Goal: Transaction & Acquisition: Download file/media

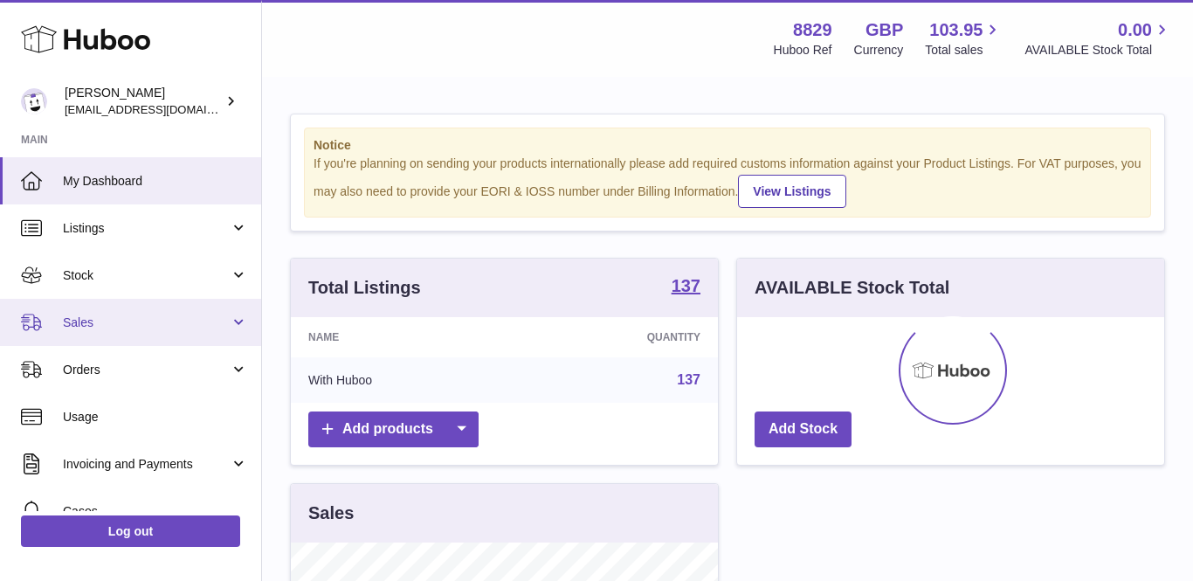
scroll to position [273, 427]
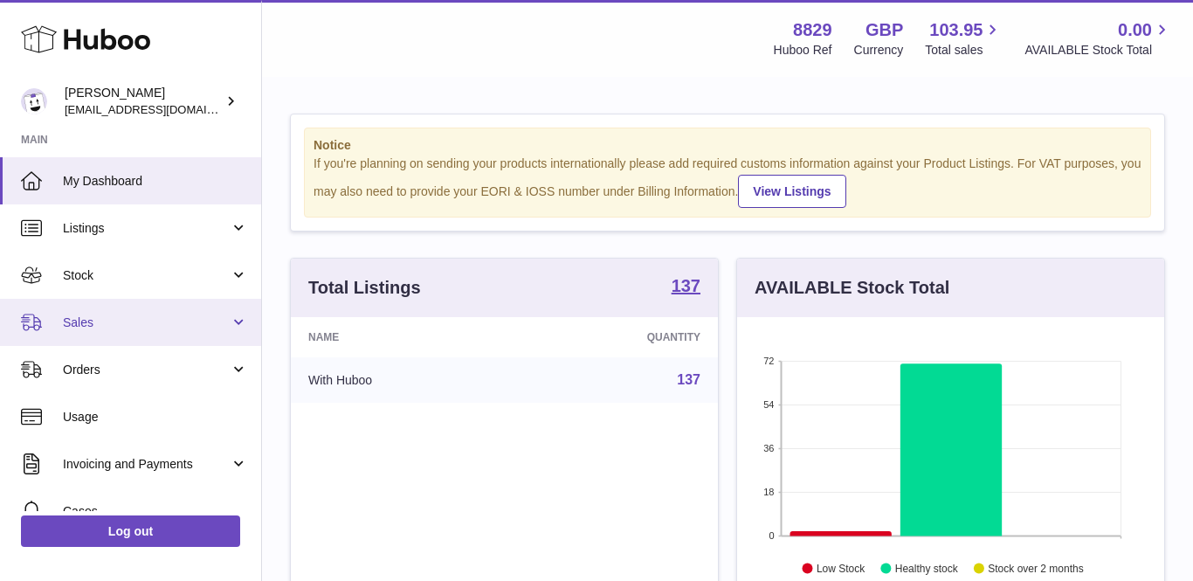
click at [102, 324] on span "Sales" at bounding box center [146, 322] width 167 height 17
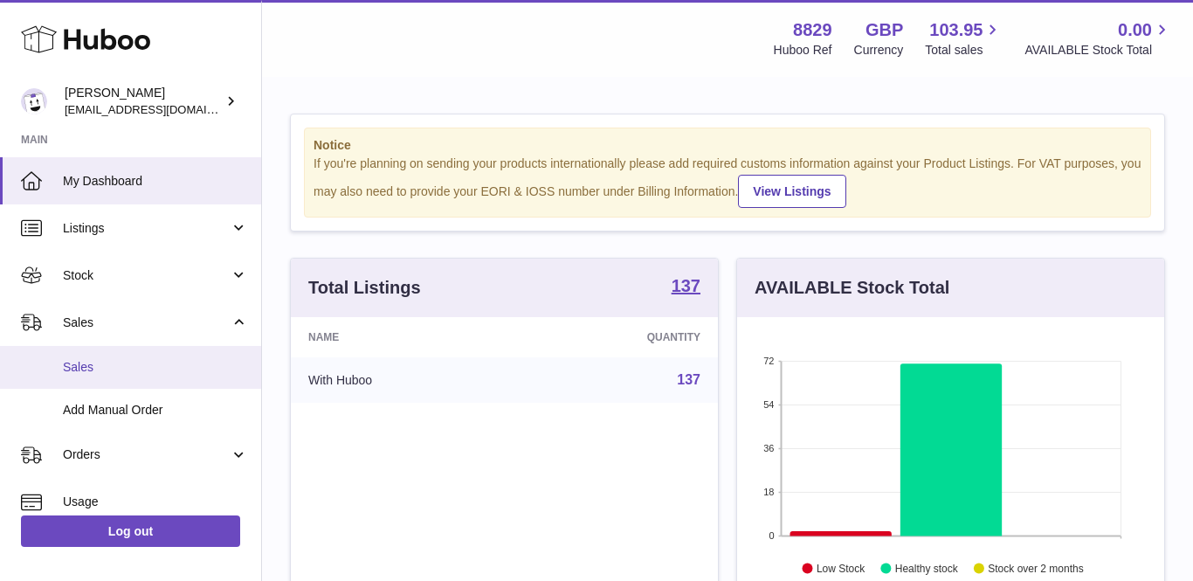
click at [100, 372] on span "Sales" at bounding box center [155, 367] width 185 height 17
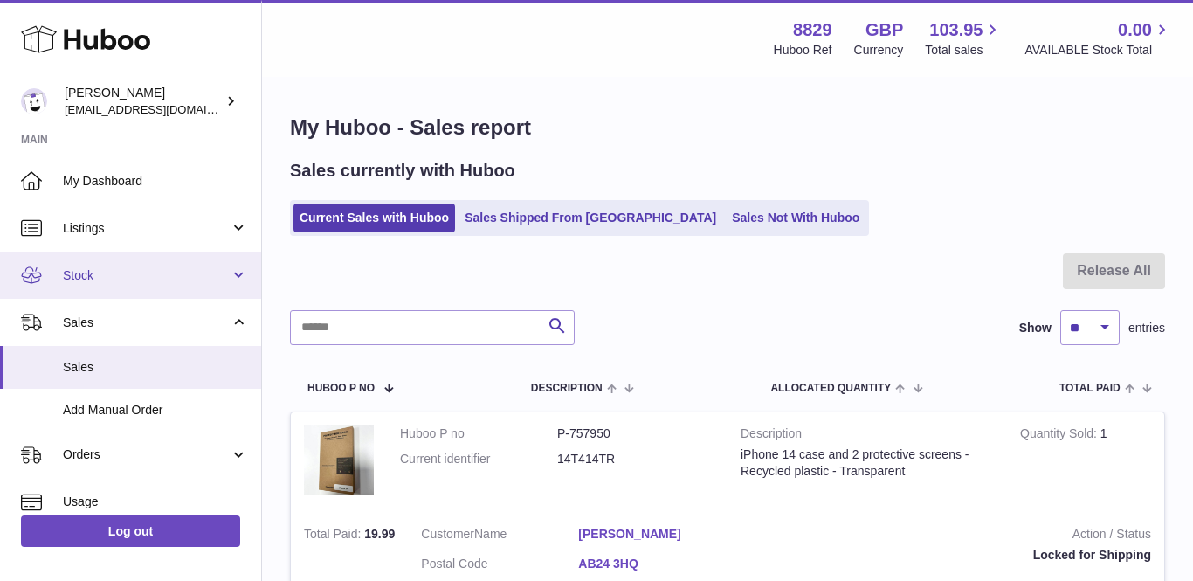
click at [167, 284] on link "Stock" at bounding box center [130, 275] width 261 height 47
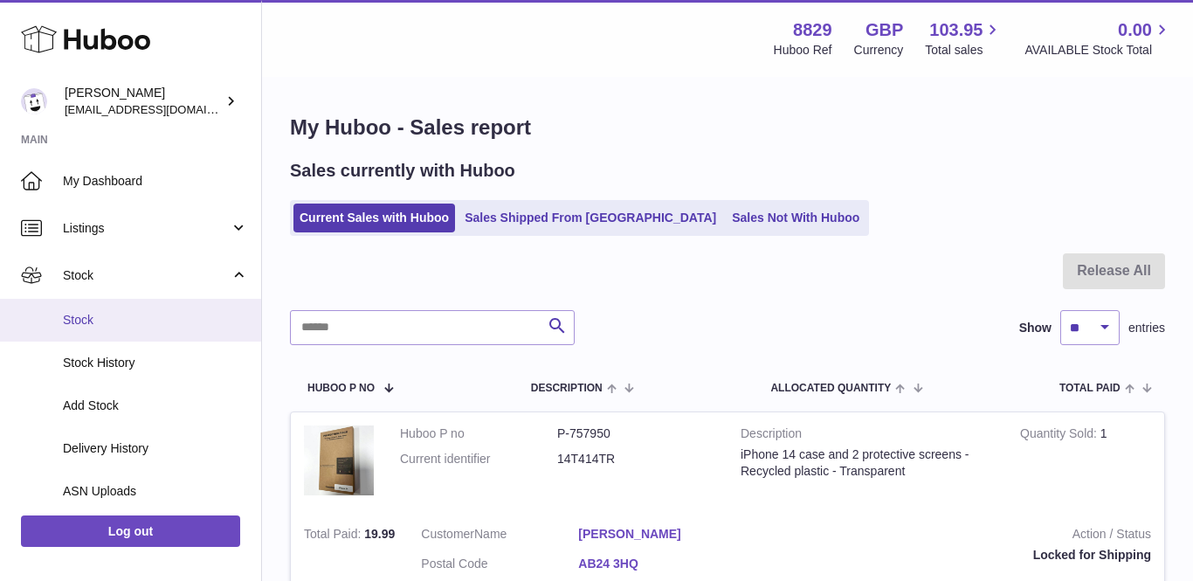
click at [141, 326] on link "Stock" at bounding box center [130, 320] width 261 height 43
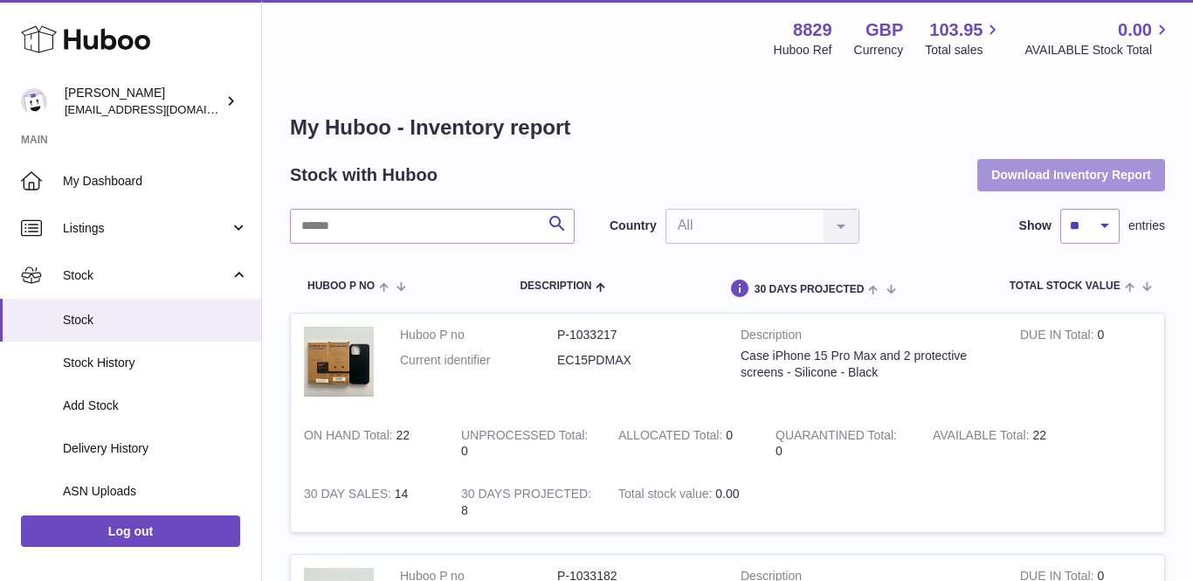
click at [1075, 169] on button "Download Inventory Report" at bounding box center [1071, 174] width 188 height 31
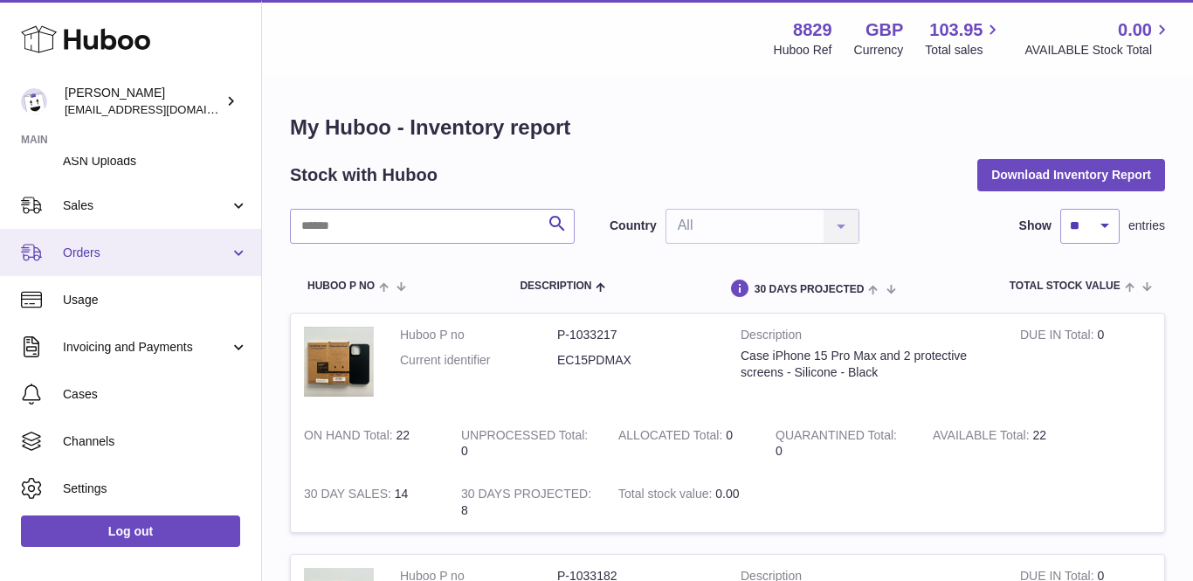
scroll to position [313, 0]
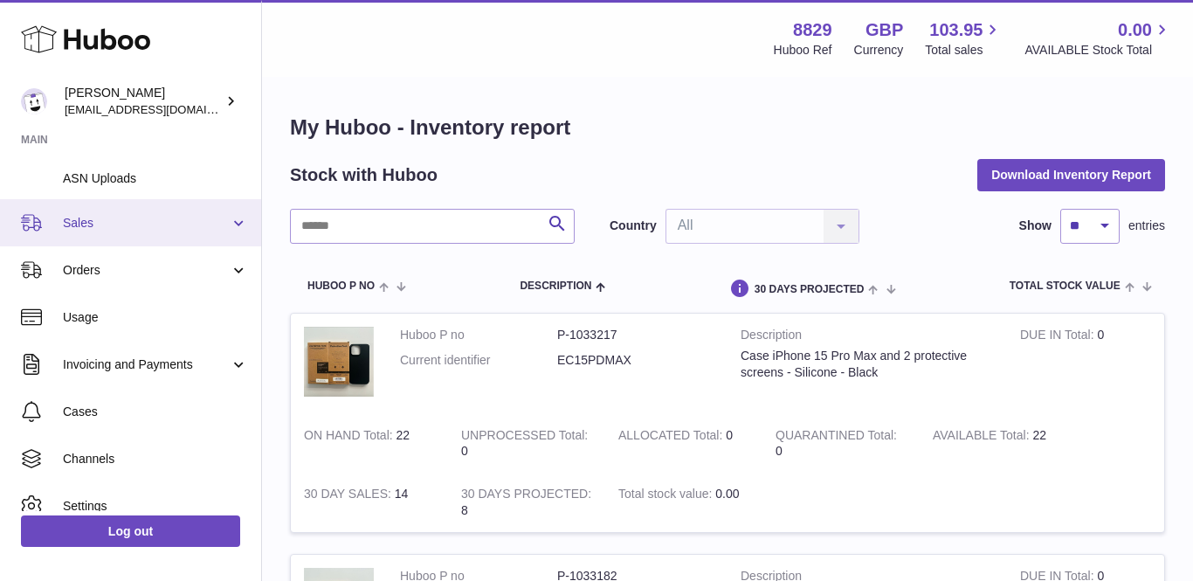
click at [98, 218] on span "Sales" at bounding box center [146, 223] width 167 height 17
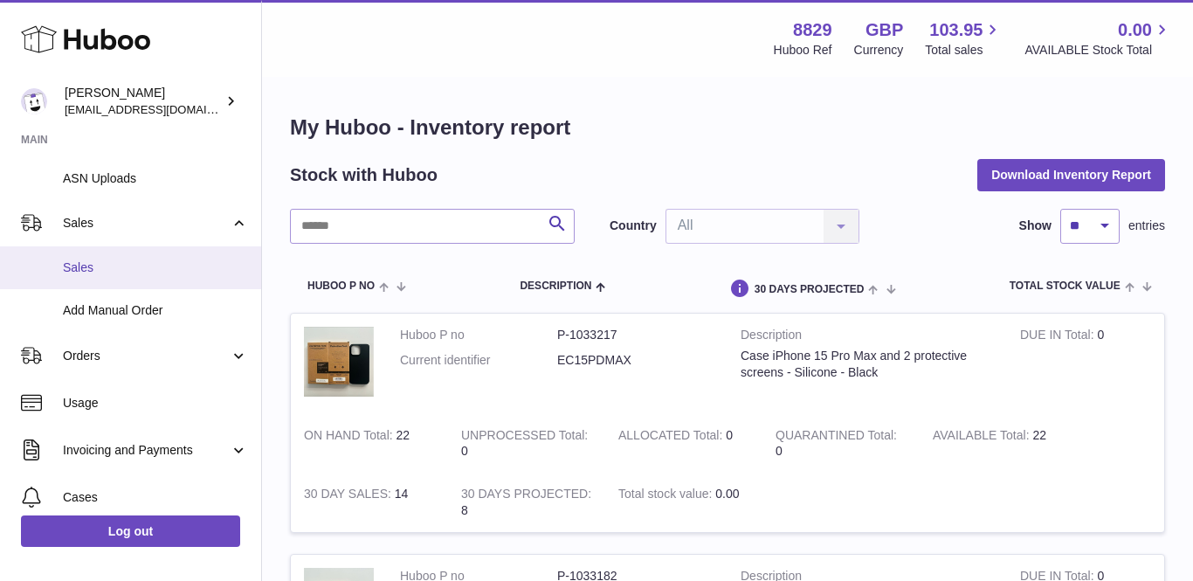
click at [93, 271] on link "Sales" at bounding box center [130, 267] width 261 height 43
